Goal: Transaction & Acquisition: Book appointment/travel/reservation

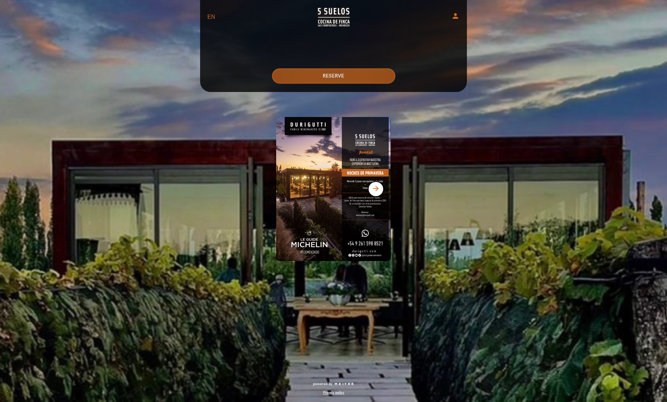
click at [355, 82] on button "RESERVE" at bounding box center [333, 75] width 123 height 15
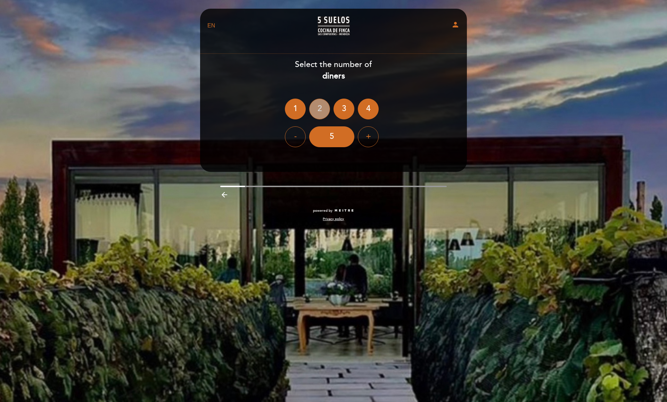
click at [324, 105] on div "2" at bounding box center [319, 109] width 21 height 21
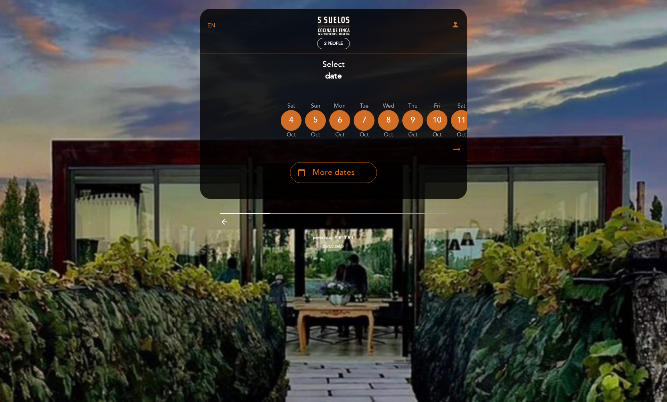
click at [456, 150] on icon "arrow_right_alt" at bounding box center [456, 149] width 10 height 15
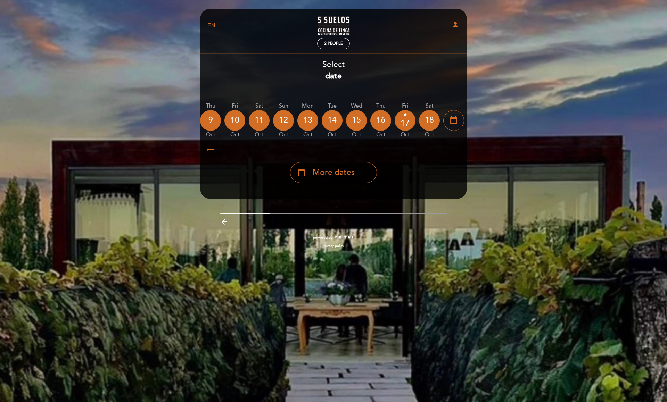
scroll to position [0, 202]
click at [456, 150] on icon "arrow_right_alt" at bounding box center [456, 149] width 10 height 15
click at [375, 168] on div "calendar_today More dates" at bounding box center [333, 170] width 267 height 26
click at [351, 177] on span "More dates" at bounding box center [333, 172] width 42 height 11
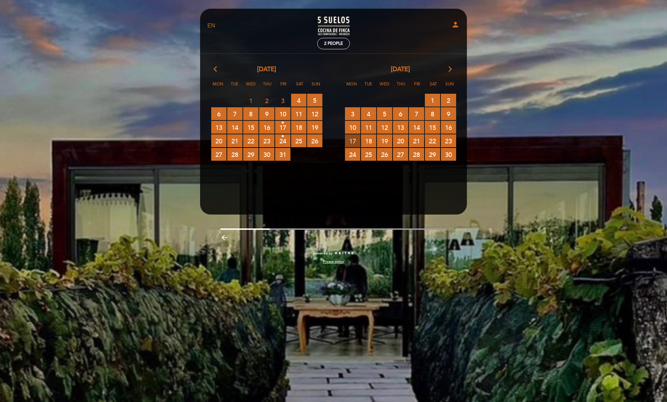
click at [354, 141] on span "17 RESERVATIONS AVAILABLE" at bounding box center [352, 140] width 15 height 13
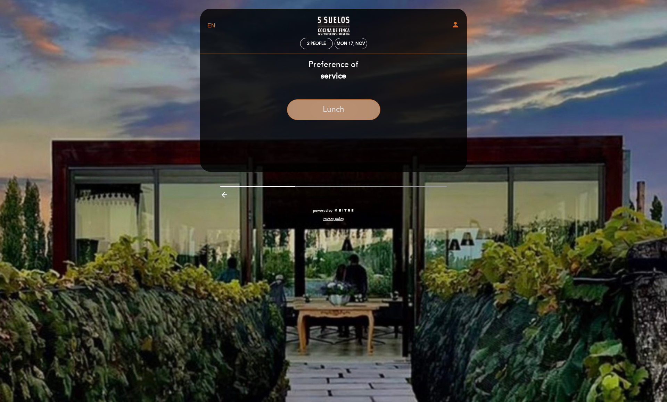
click at [342, 114] on button "Lunch" at bounding box center [333, 109] width 93 height 21
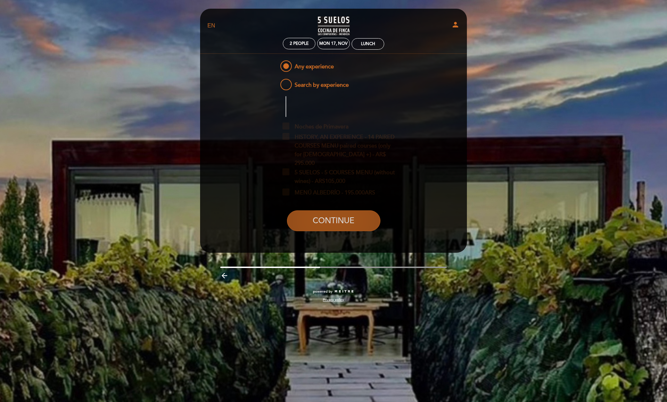
click at [326, 217] on button "CONTINUE" at bounding box center [333, 220] width 93 height 21
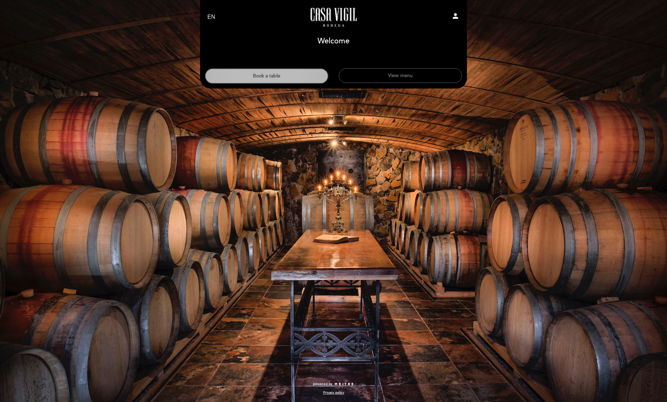
click at [269, 74] on button "Book a table" at bounding box center [266, 75] width 123 height 15
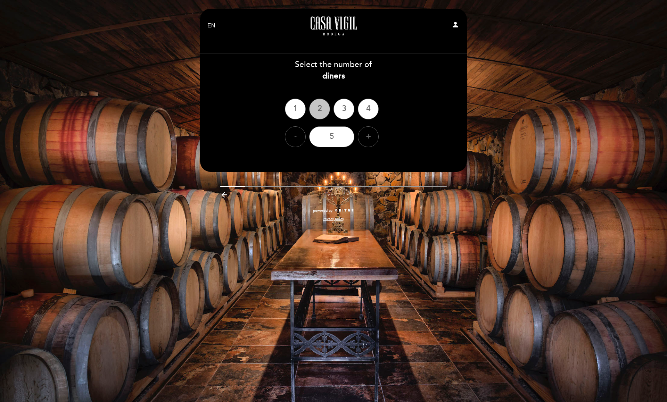
click at [316, 107] on div "2" at bounding box center [319, 109] width 21 height 21
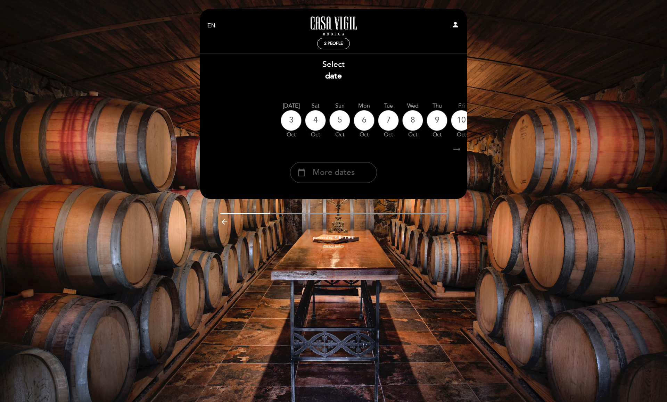
click at [335, 178] on span "More dates" at bounding box center [333, 172] width 42 height 11
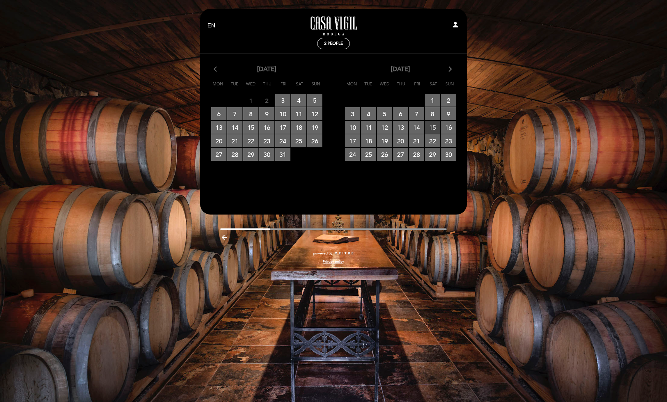
click at [425, 128] on span "15 RESERVATIONS AVAILABLE" at bounding box center [432, 127] width 15 height 13
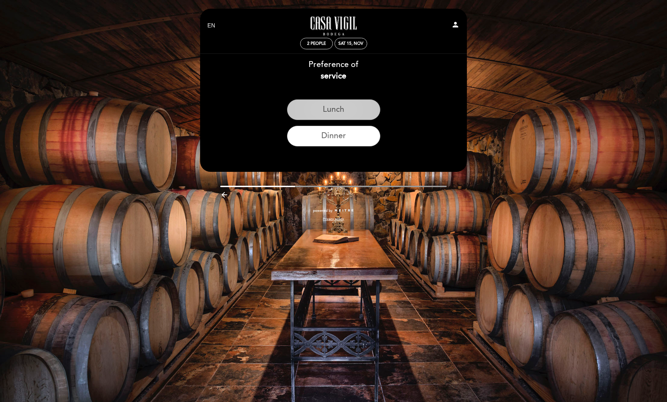
click at [347, 112] on button "Lunch" at bounding box center [333, 109] width 93 height 21
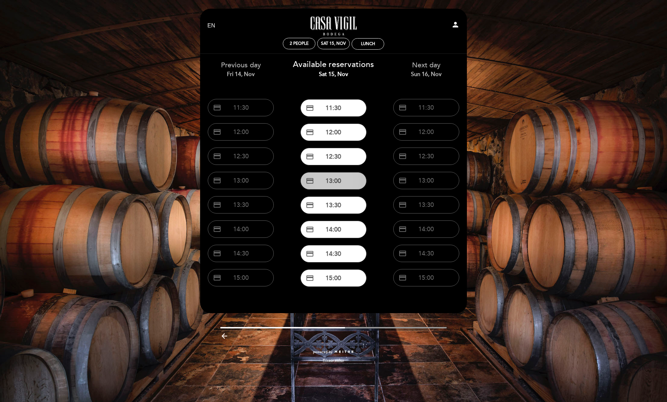
click at [338, 180] on button "credit_card 13:00" at bounding box center [333, 180] width 66 height 17
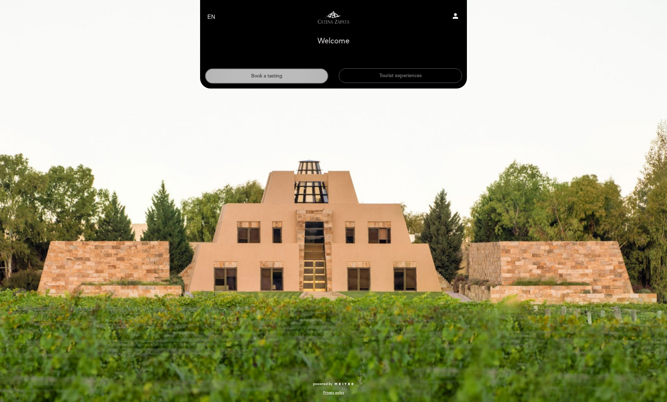
click at [247, 76] on button "Book a tasting" at bounding box center [266, 75] width 123 height 15
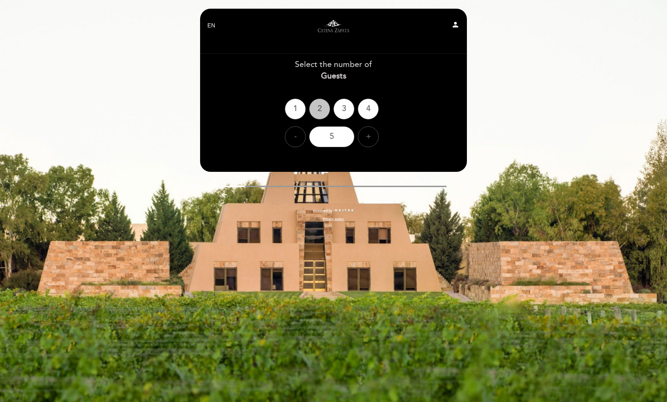
click at [315, 105] on div "2" at bounding box center [319, 109] width 21 height 21
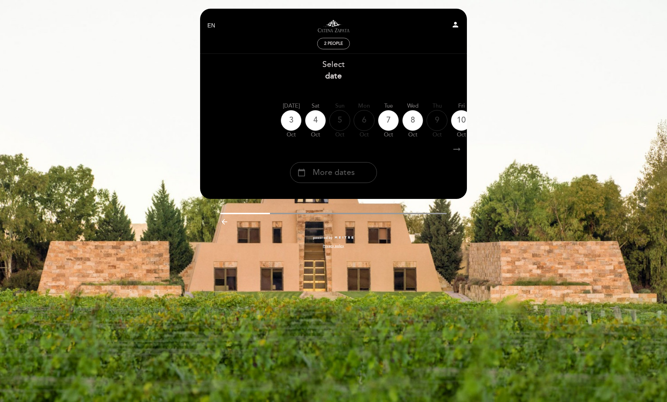
click at [331, 178] on span "More dates" at bounding box center [333, 172] width 42 height 11
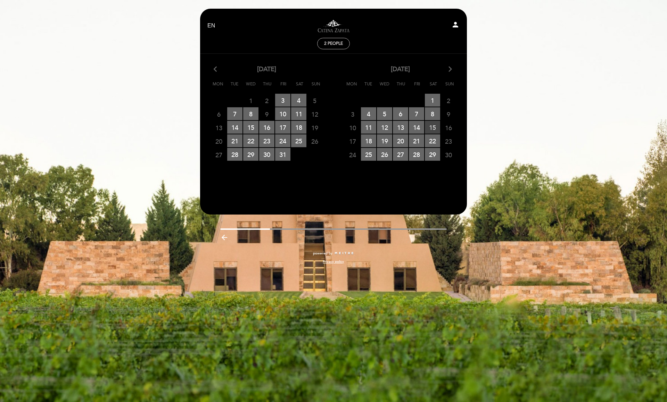
click at [429, 126] on span "15 RESERVATIONS AVAILABLE" at bounding box center [432, 127] width 15 height 13
